Goal: Task Accomplishment & Management: Use online tool/utility

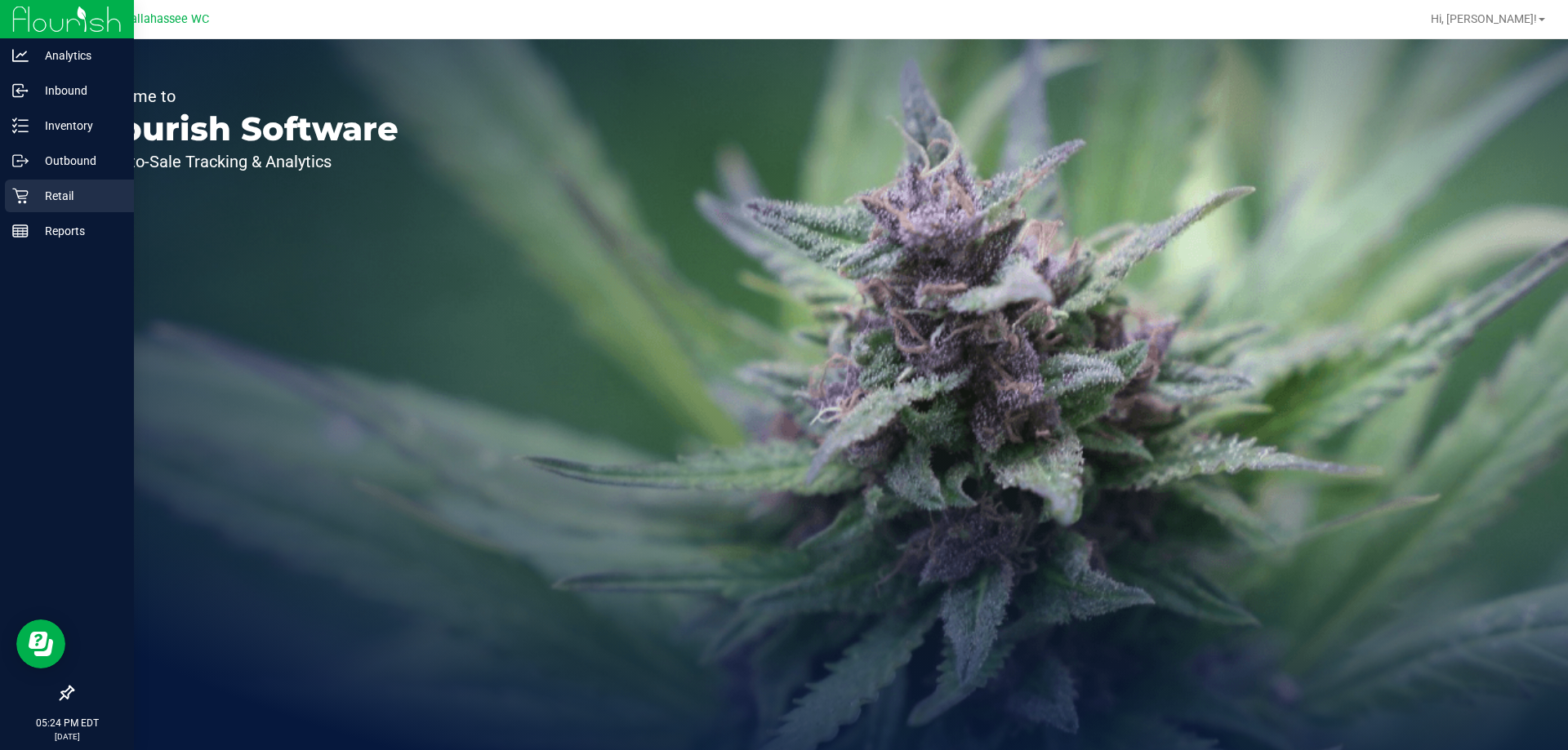
click at [32, 201] on p "Retail" at bounding box center [77, 196] width 98 height 20
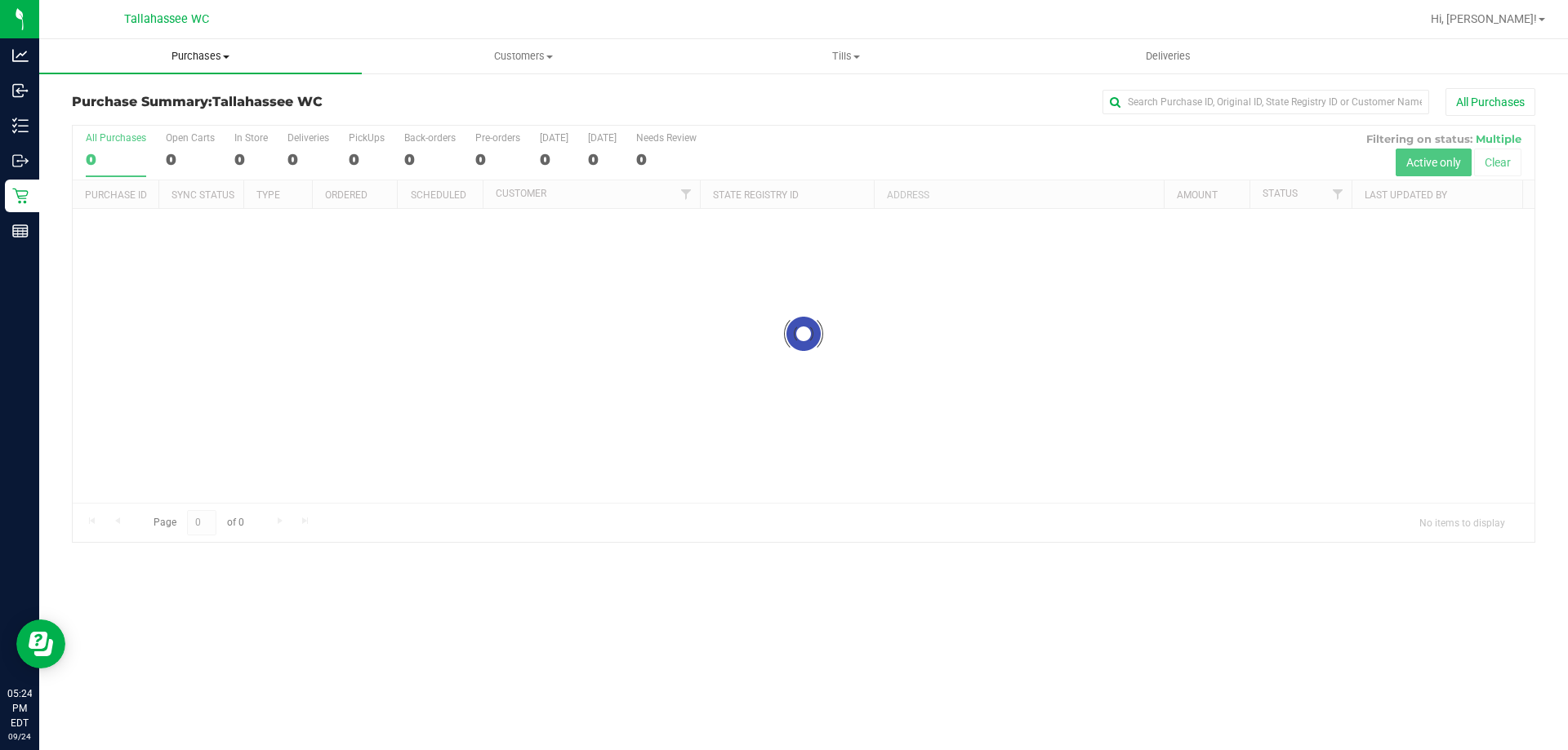
click at [194, 60] on span "Purchases" at bounding box center [199, 57] width 322 height 15
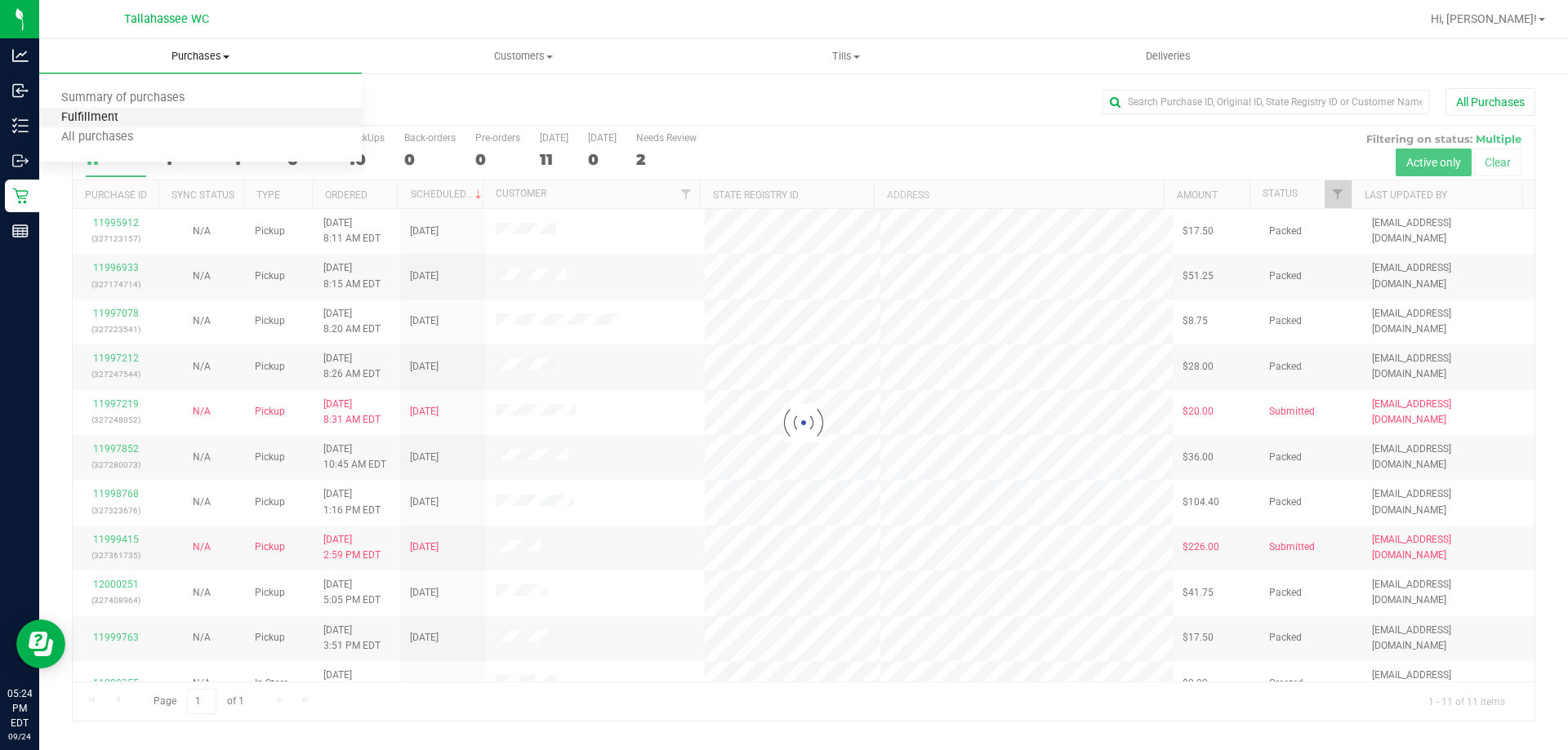
click at [111, 115] on span "Fulfillment" at bounding box center [89, 118] width 101 height 14
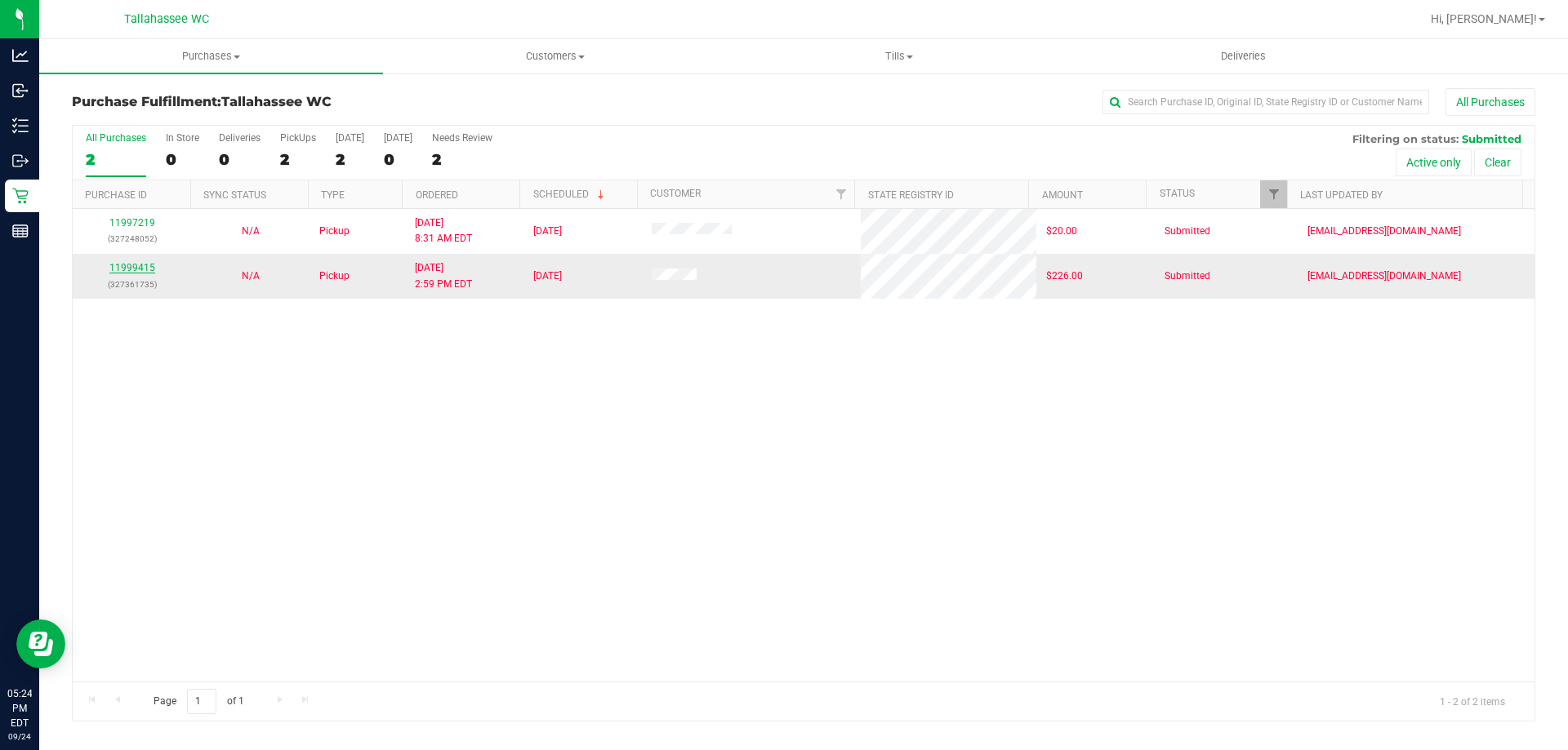
click at [147, 265] on link "11999415" at bounding box center [132, 267] width 45 height 11
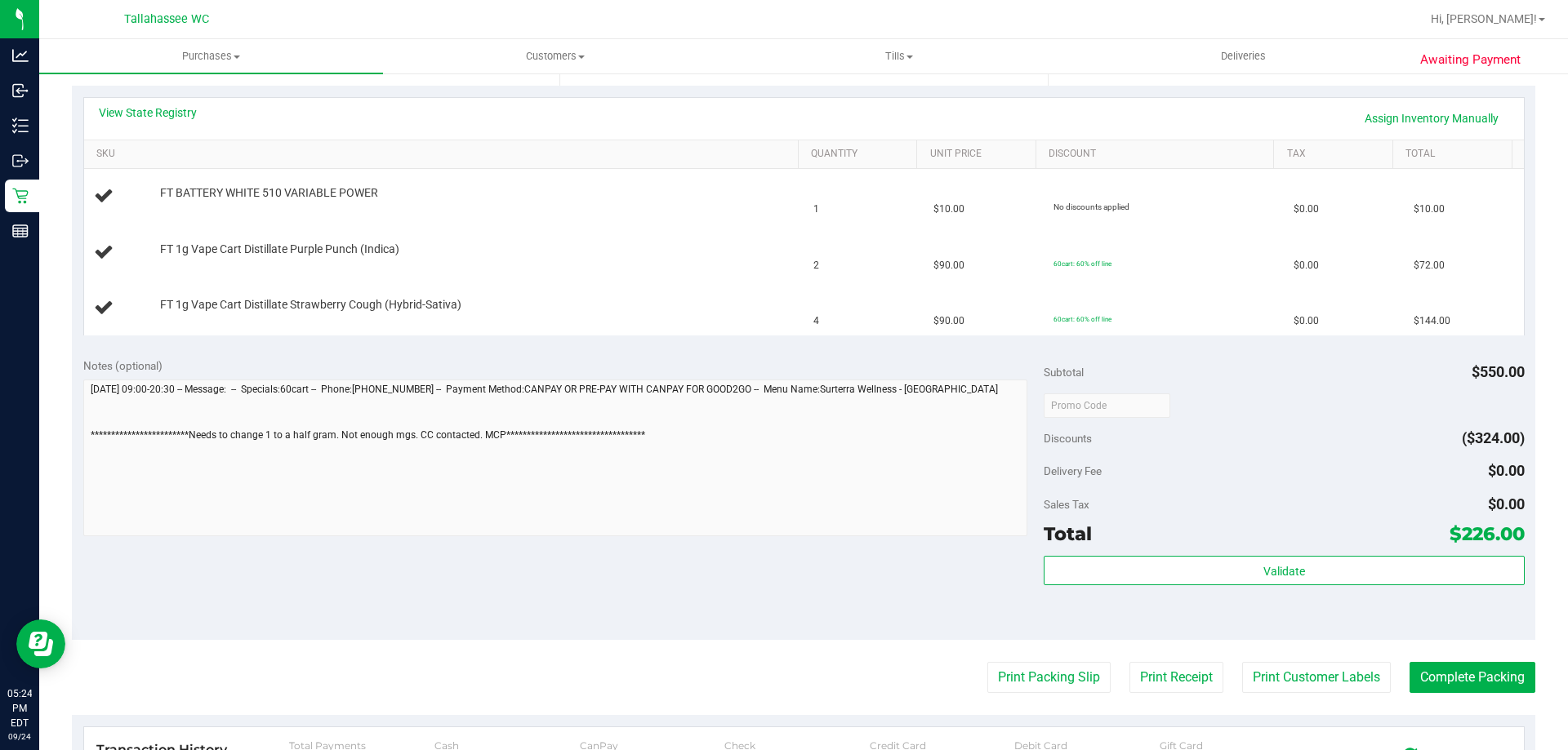
scroll to position [327, 0]
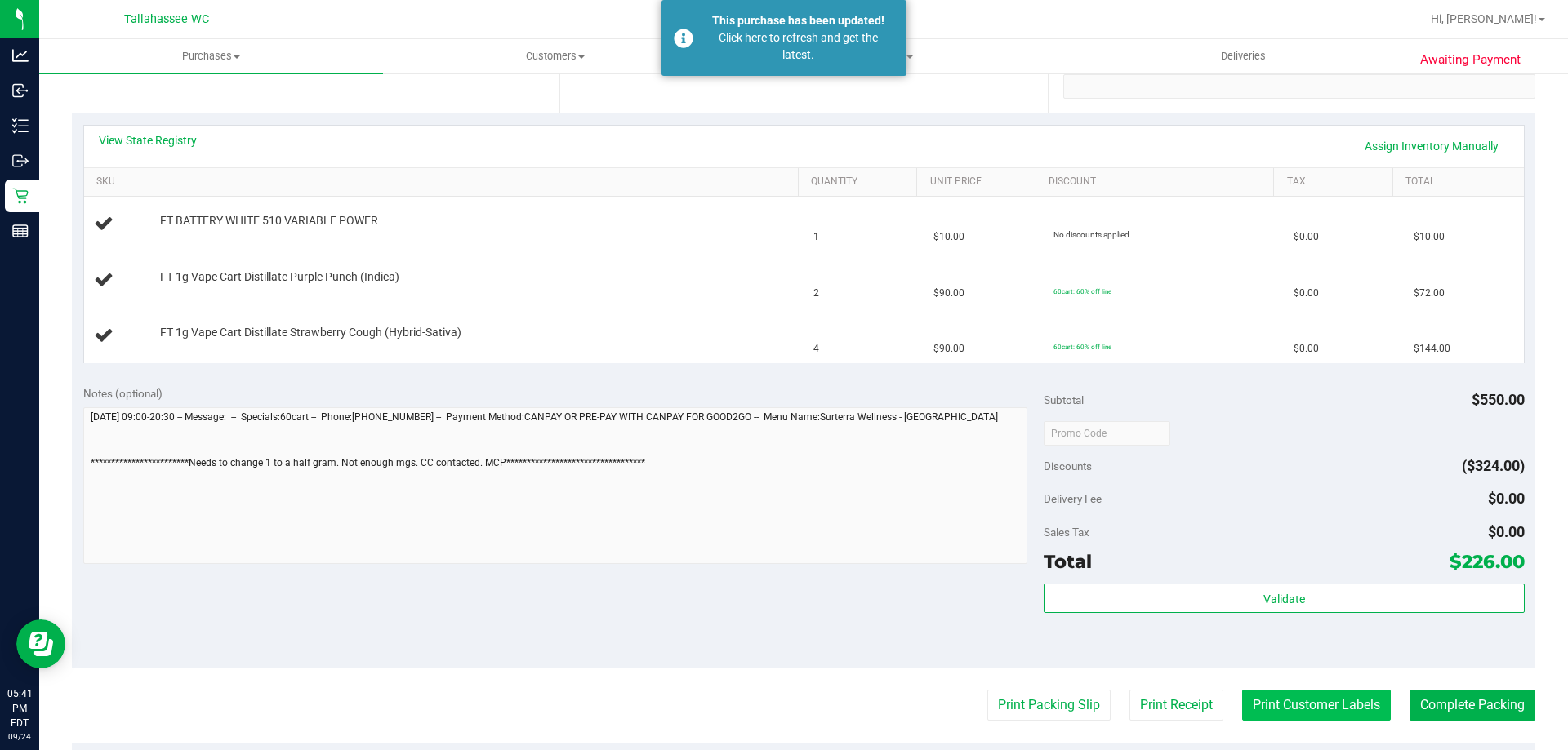
click at [1344, 706] on button "Print Customer Labels" at bounding box center [1316, 705] width 148 height 31
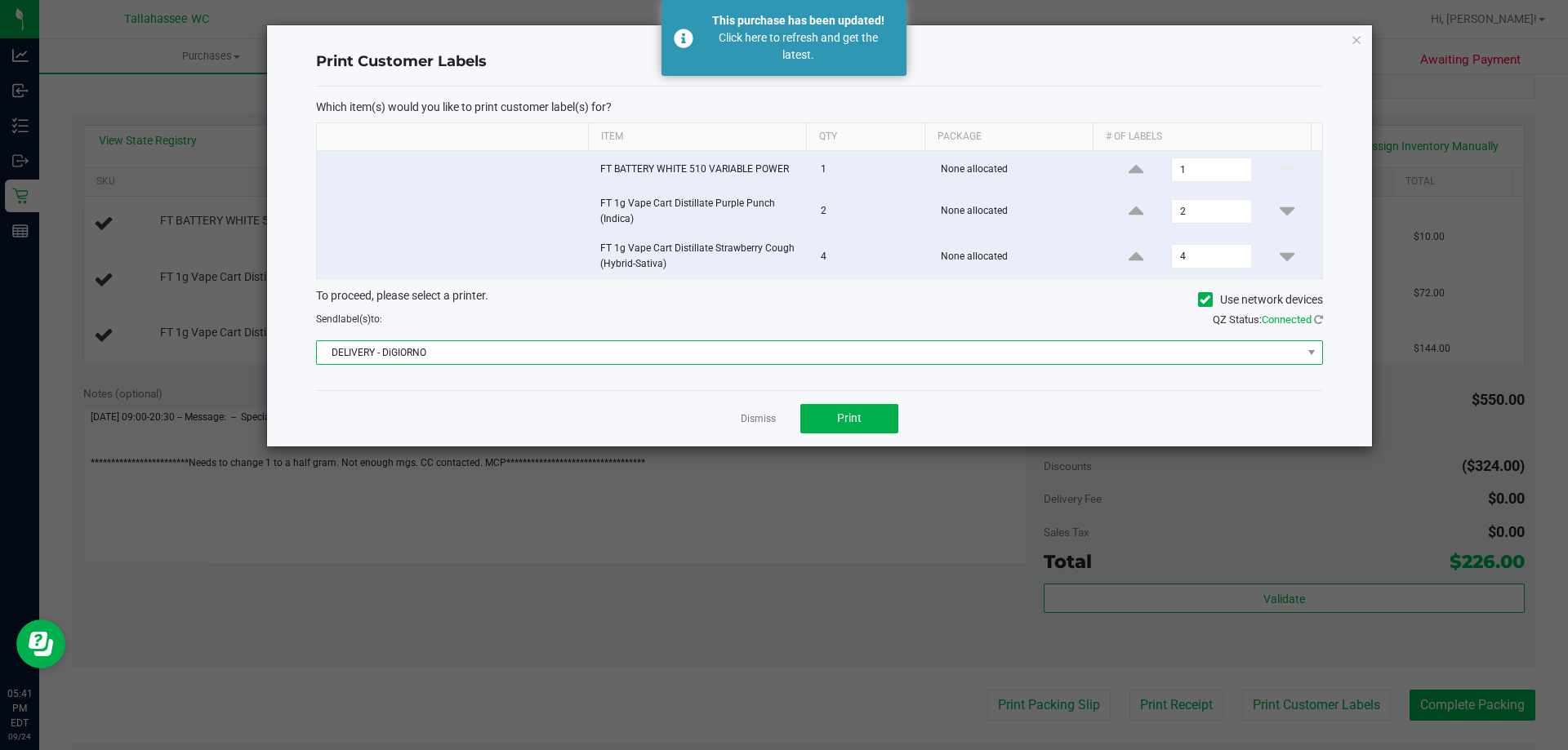
click at [466, 347] on span "DELIVERY - DiGIORNO" at bounding box center [809, 352] width 985 height 23
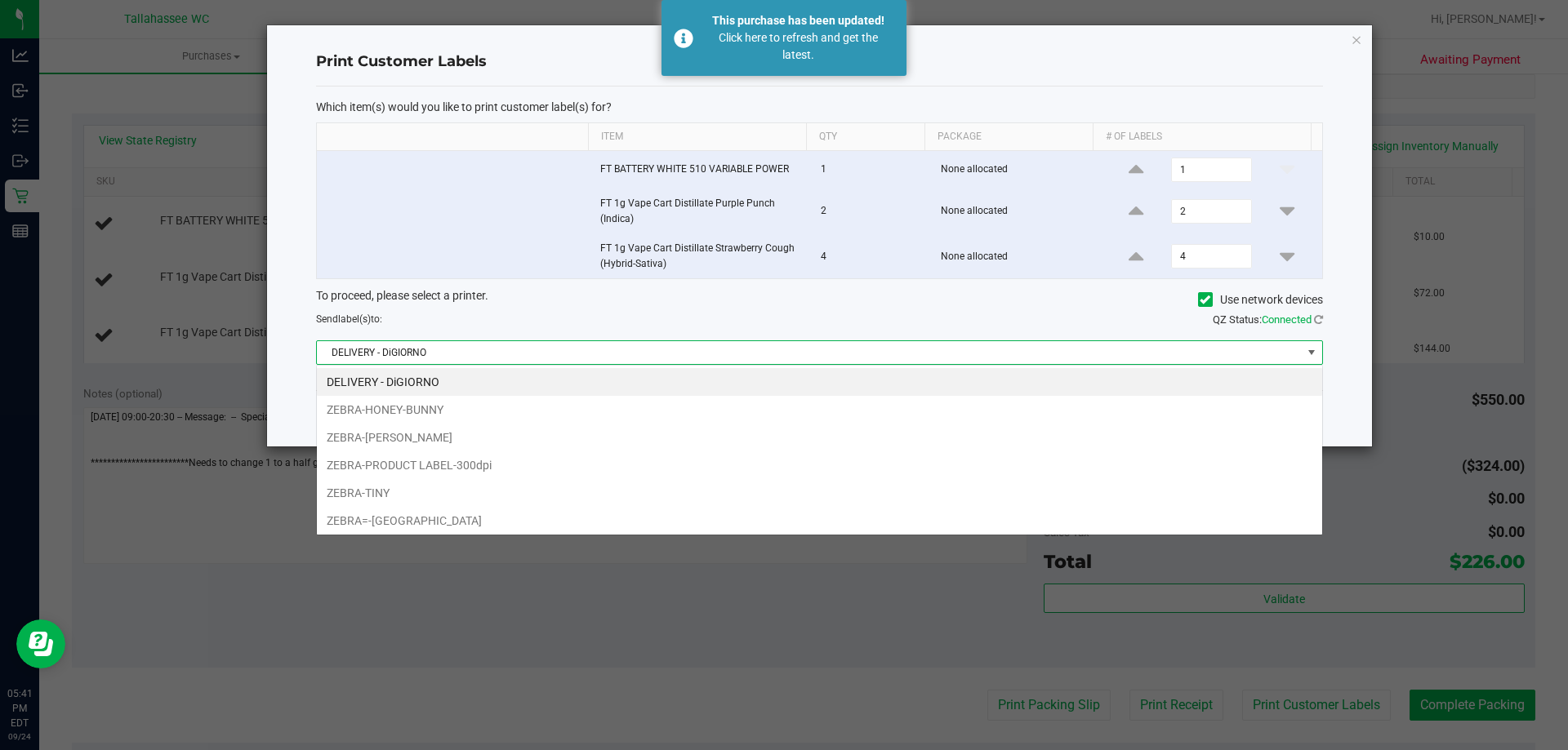
scroll to position [25, 1006]
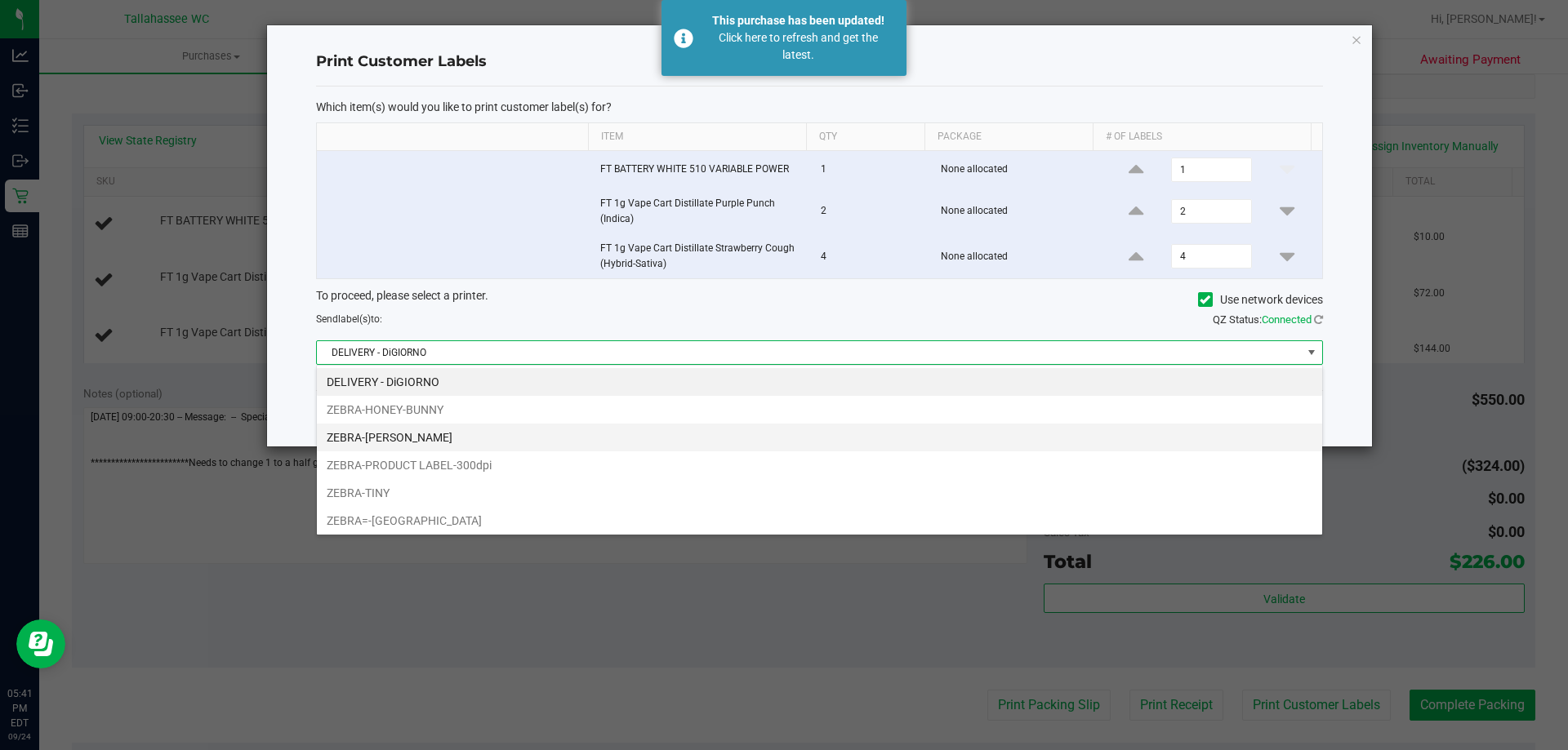
click at [413, 435] on li "ZEBRA-[PERSON_NAME]" at bounding box center [819, 437] width 1005 height 27
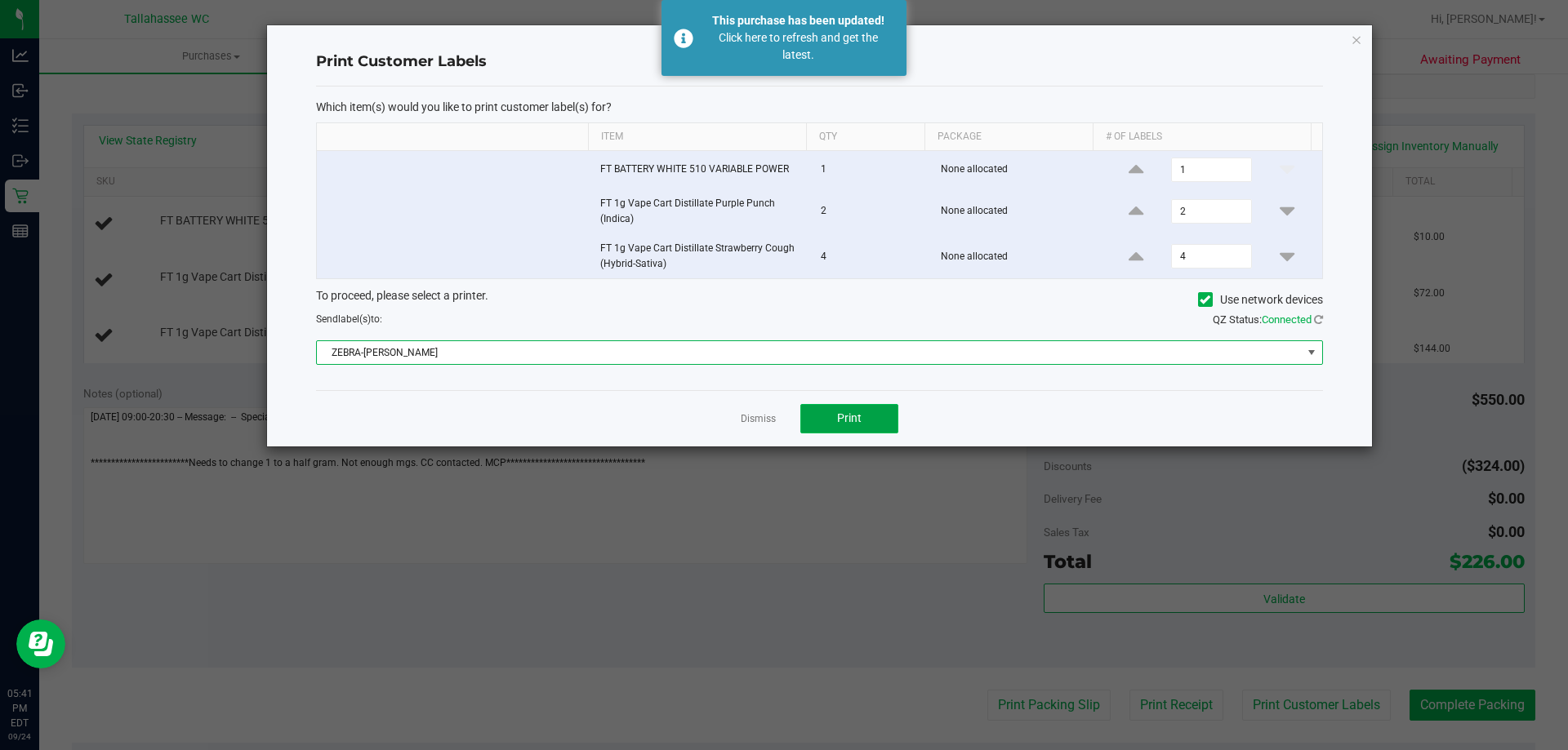
click at [861, 418] on button "Print" at bounding box center [849, 418] width 98 height 29
click at [881, 427] on button "Print" at bounding box center [849, 418] width 98 height 29
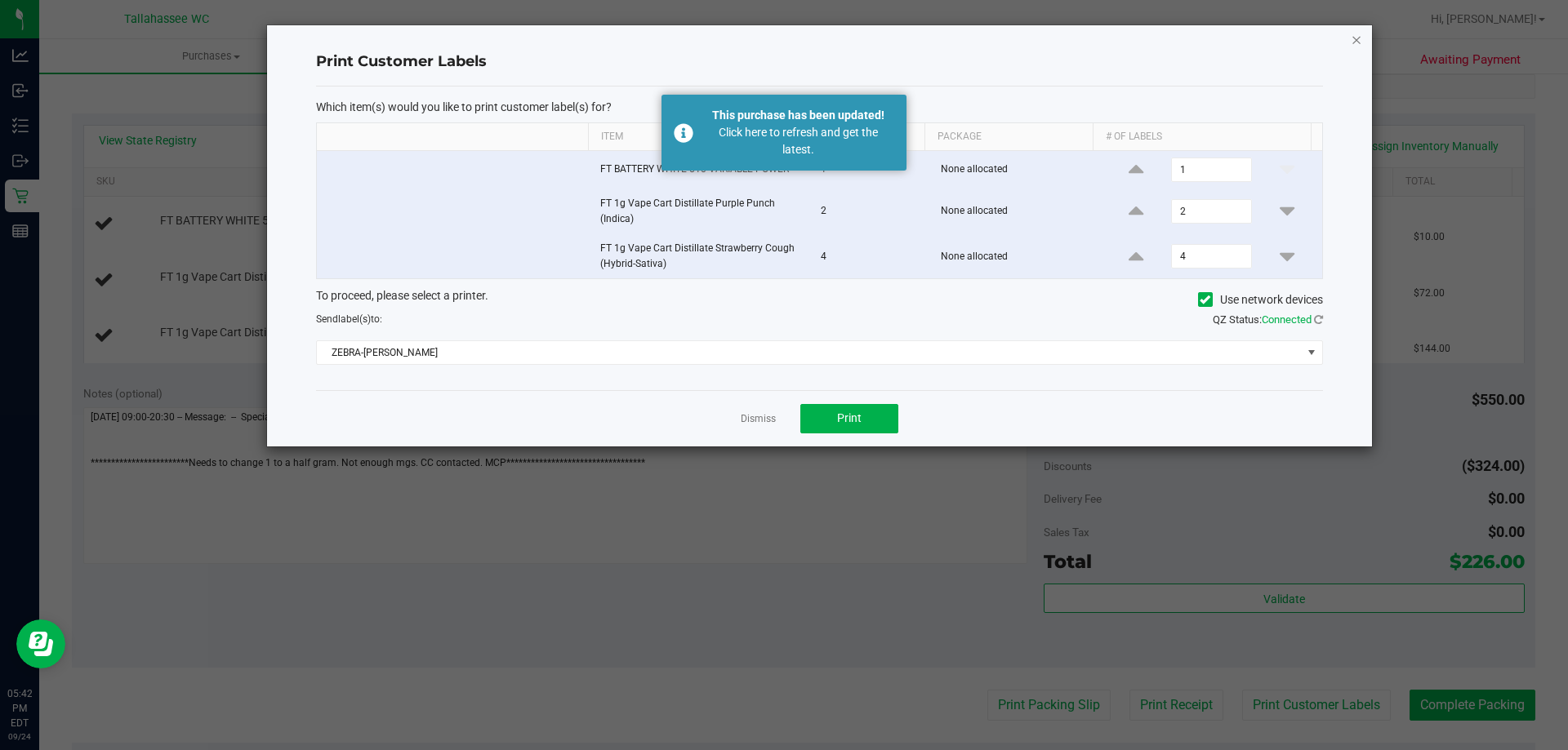
click at [1358, 36] on icon "button" at bounding box center [1356, 39] width 11 height 20
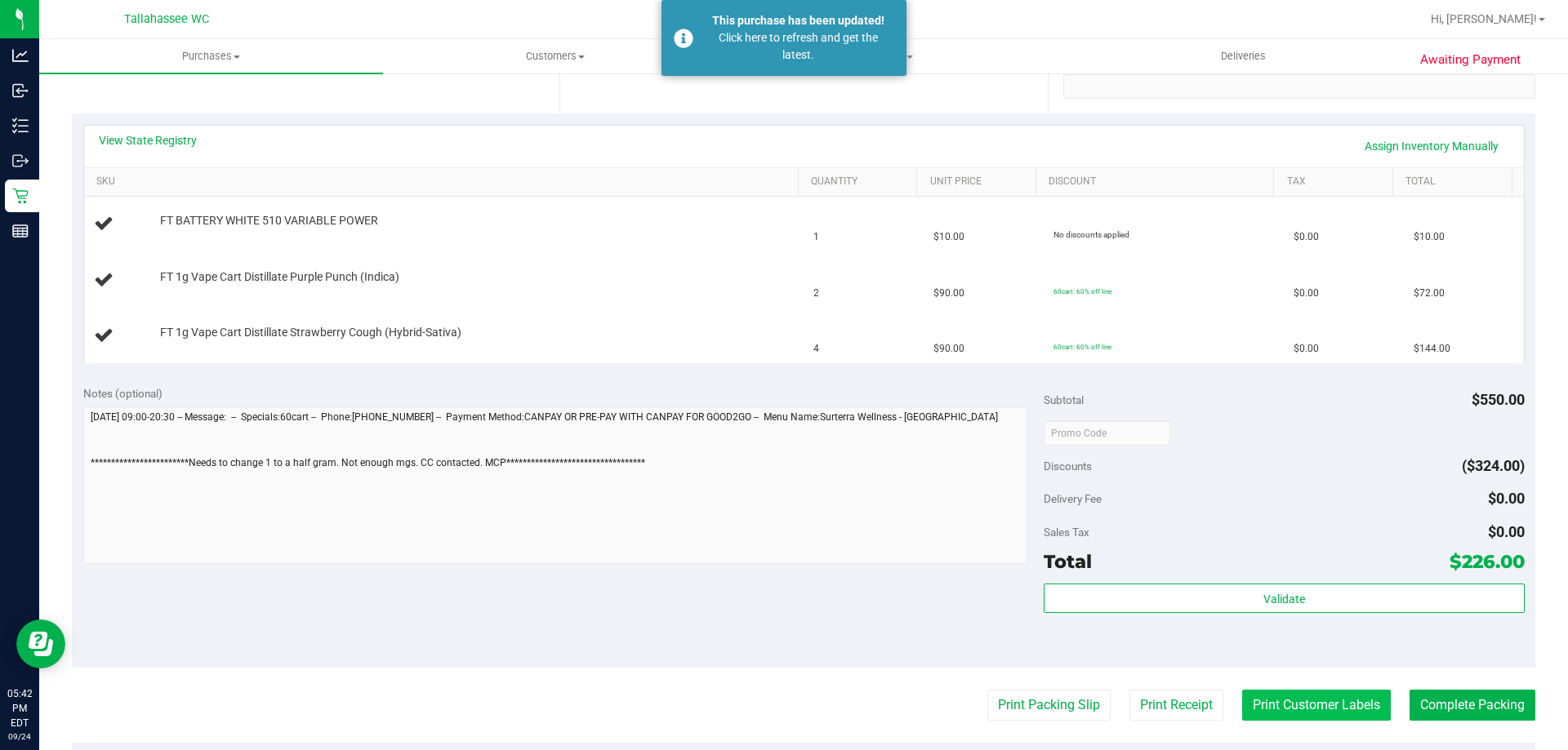
click at [1347, 716] on button "Print Customer Labels" at bounding box center [1316, 705] width 148 height 31
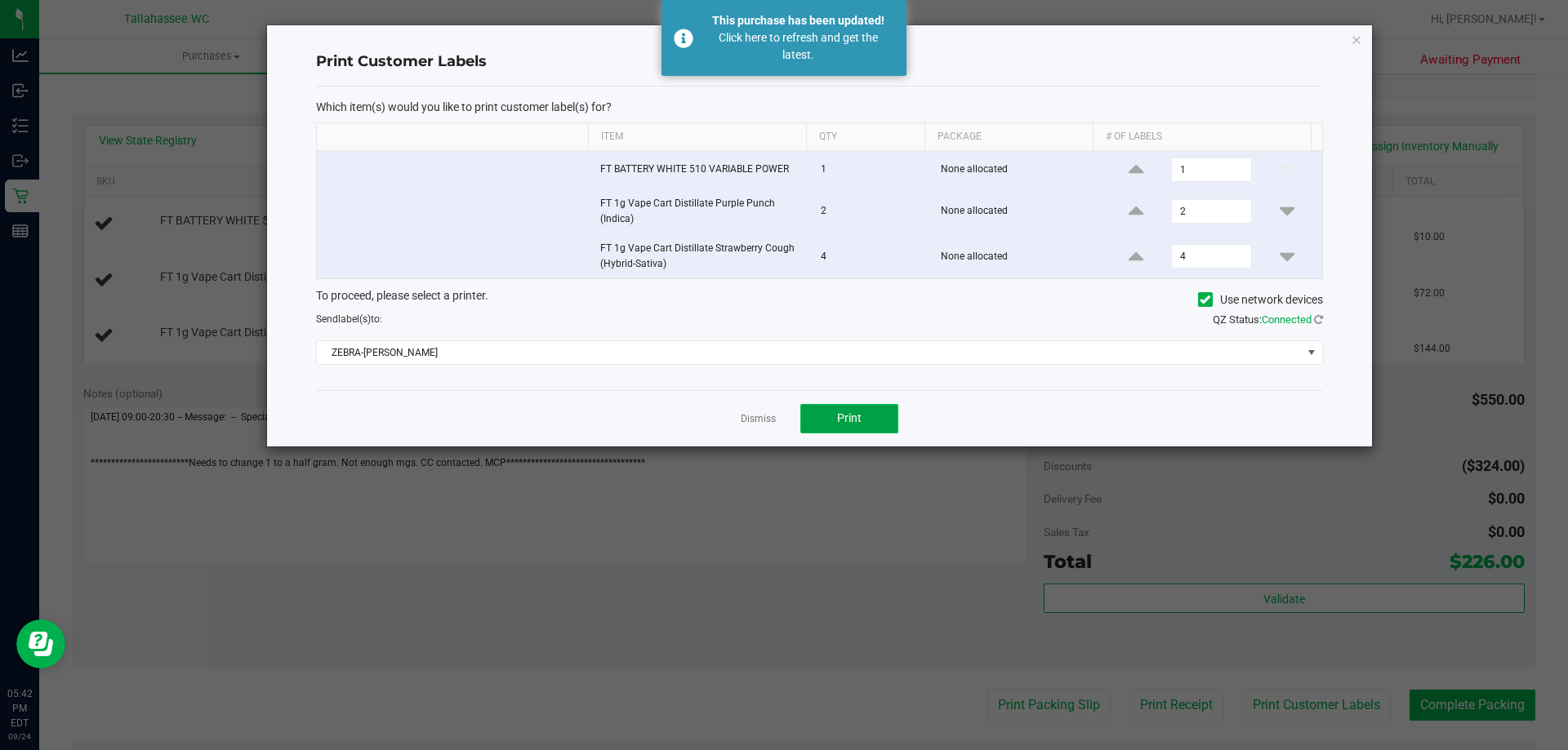
click at [861, 422] on button "Print" at bounding box center [849, 418] width 98 height 29
click at [754, 420] on link "Dismiss" at bounding box center [758, 419] width 35 height 14
